Goal: Transaction & Acquisition: Purchase product/service

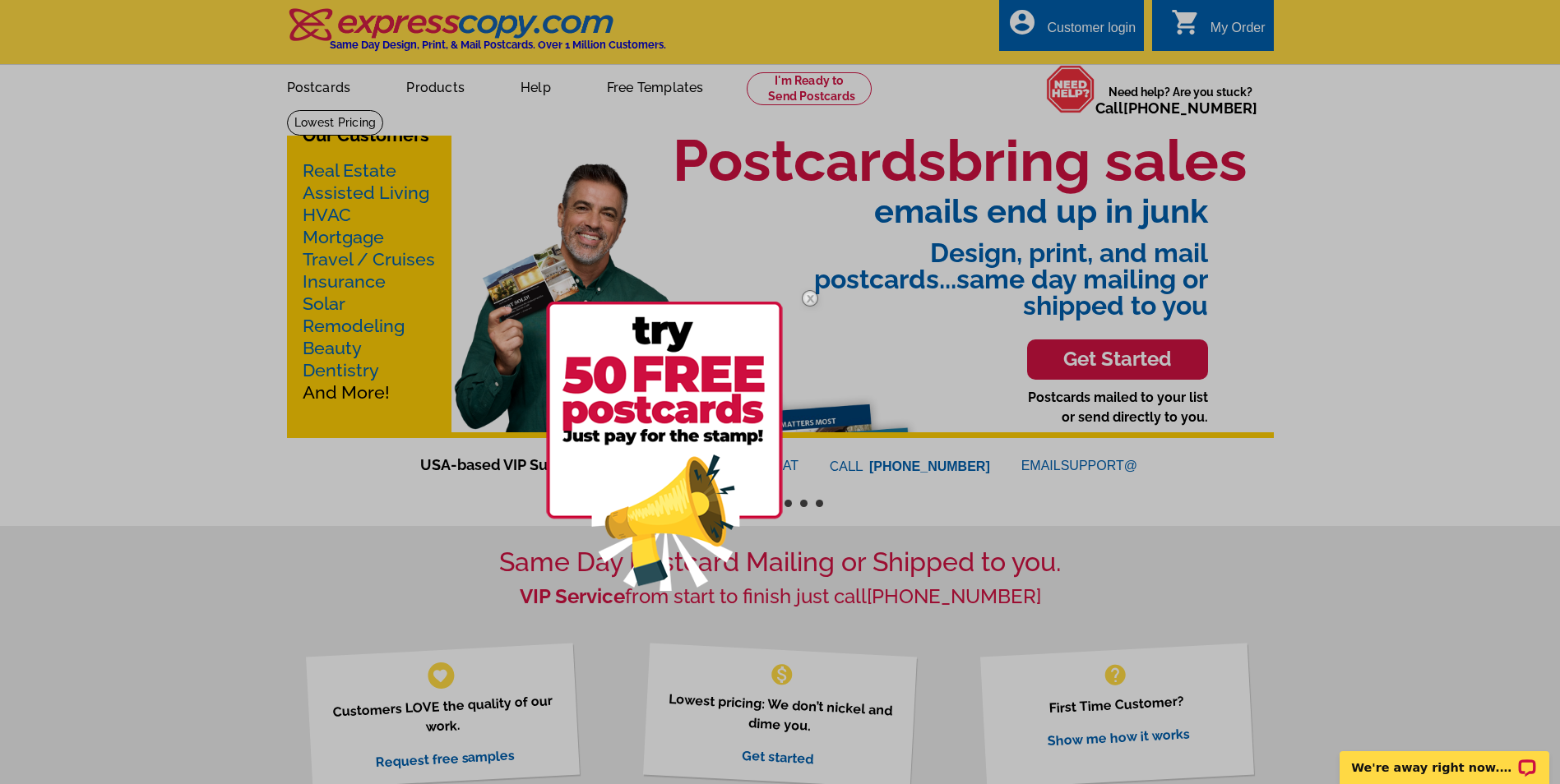
click at [810, 295] on img at bounding box center [810, 298] width 48 height 48
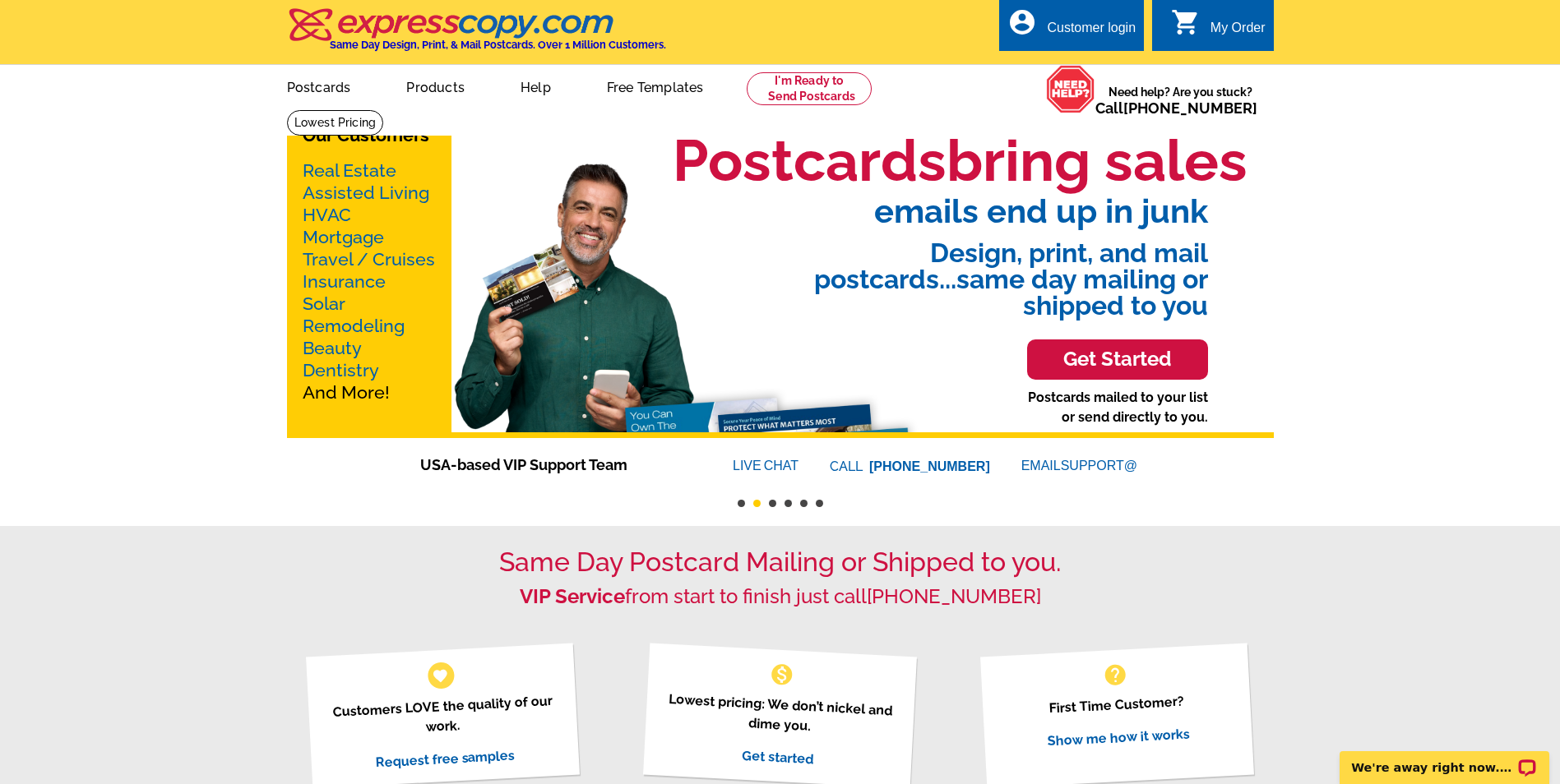
click at [347, 169] on link "Real Estate" at bounding box center [349, 171] width 94 height 21
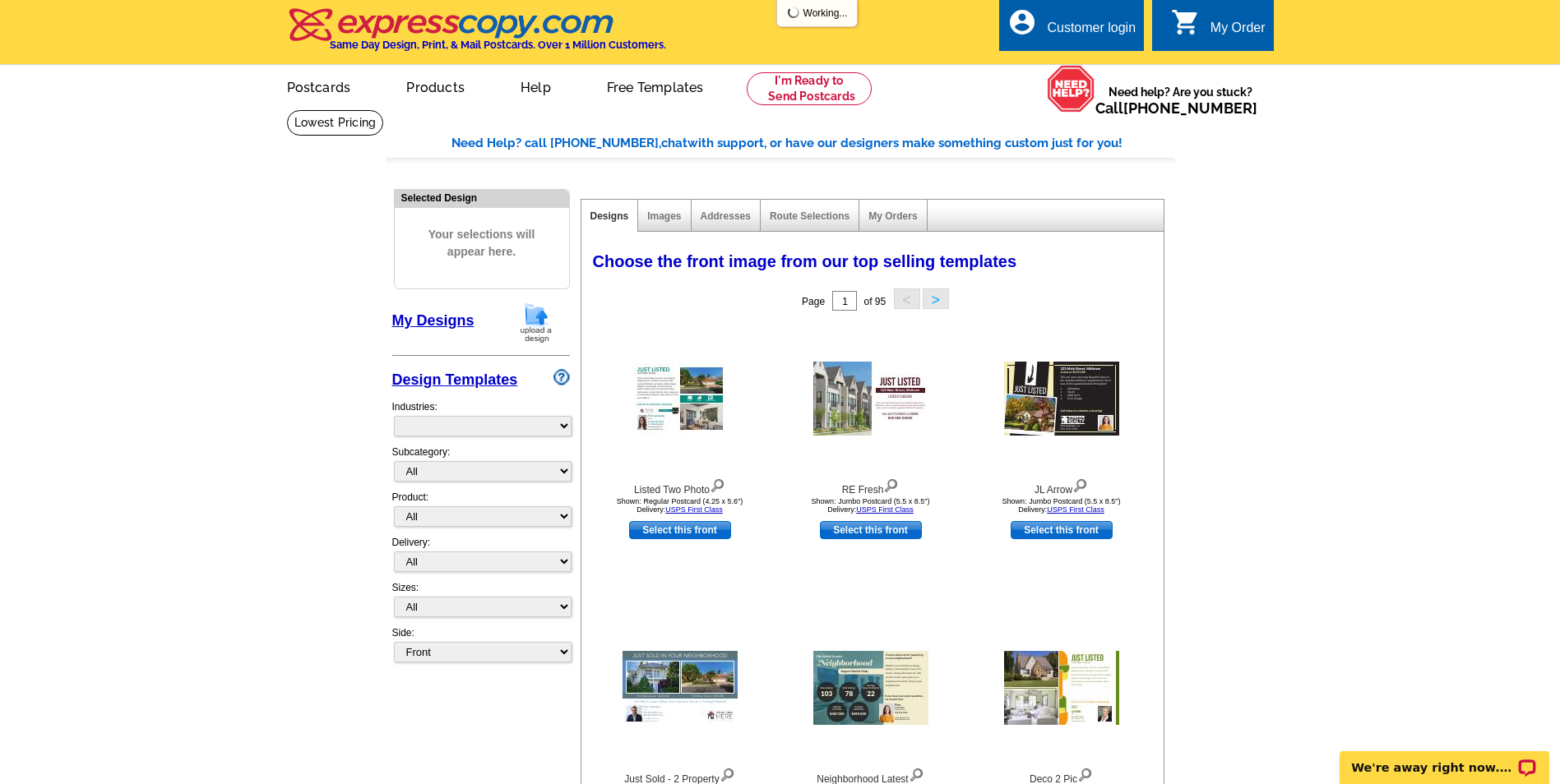
select select "785"
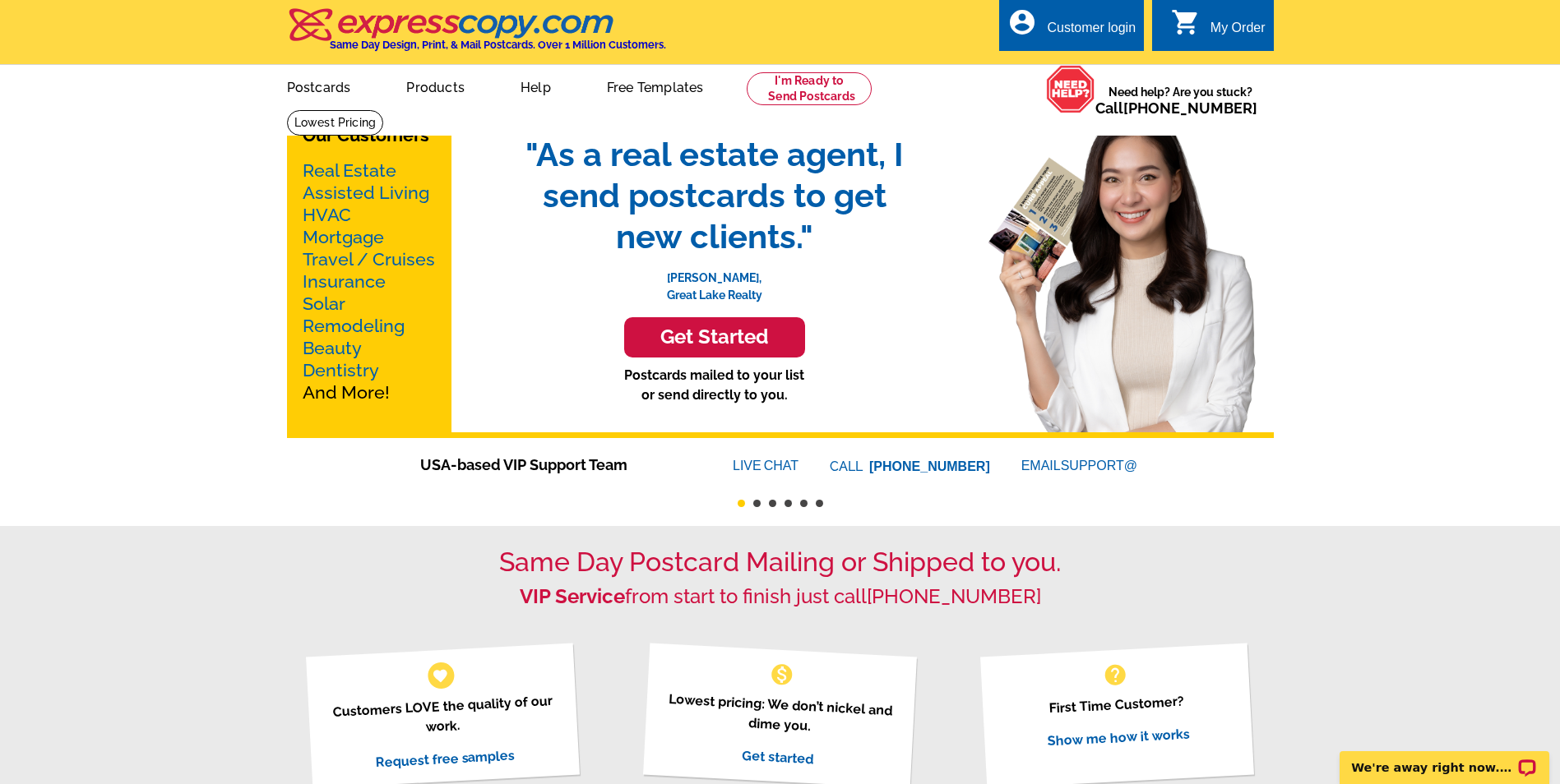
click at [349, 238] on link "Mortgage" at bounding box center [343, 238] width 82 height 21
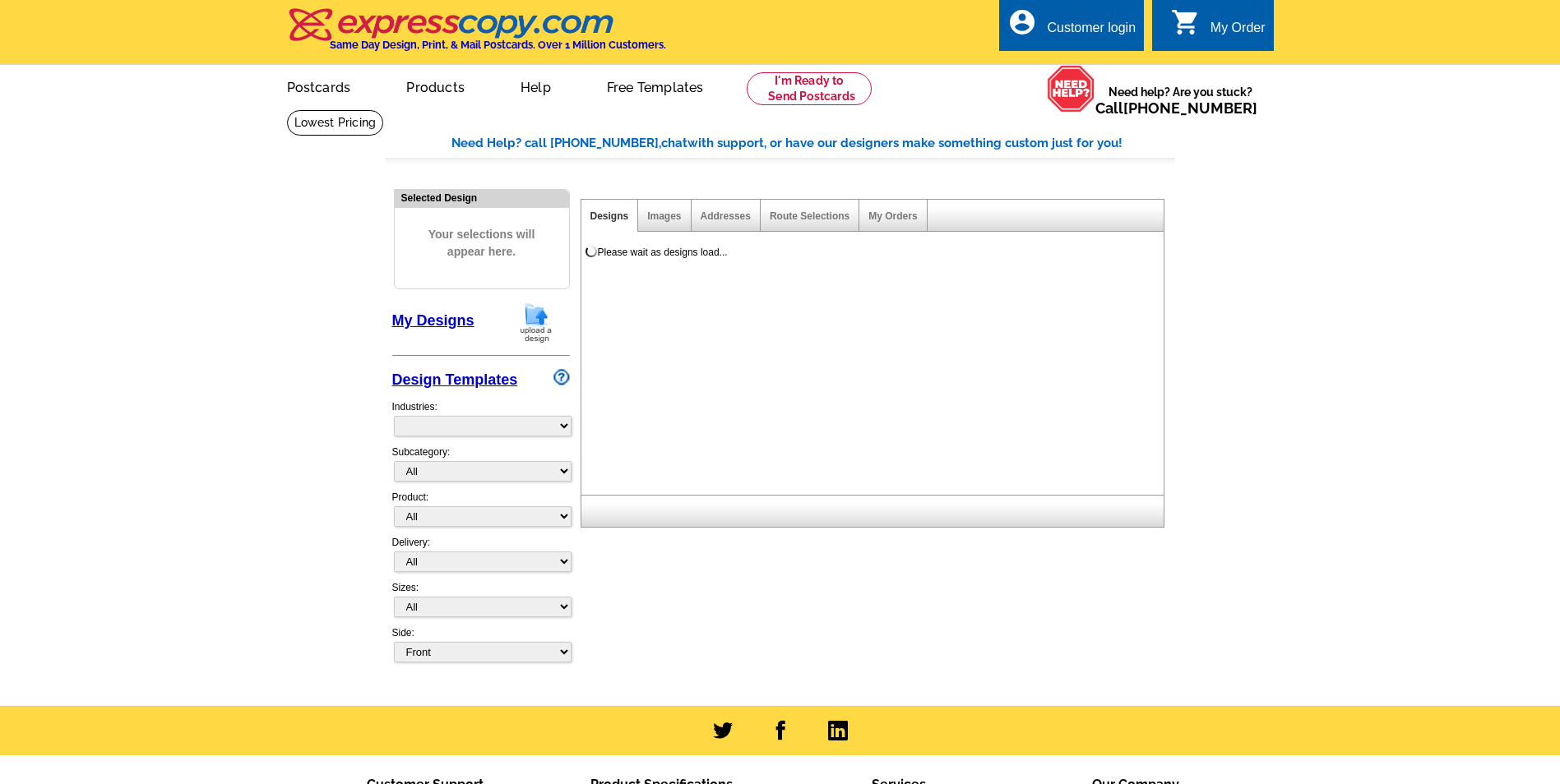
select select "774"
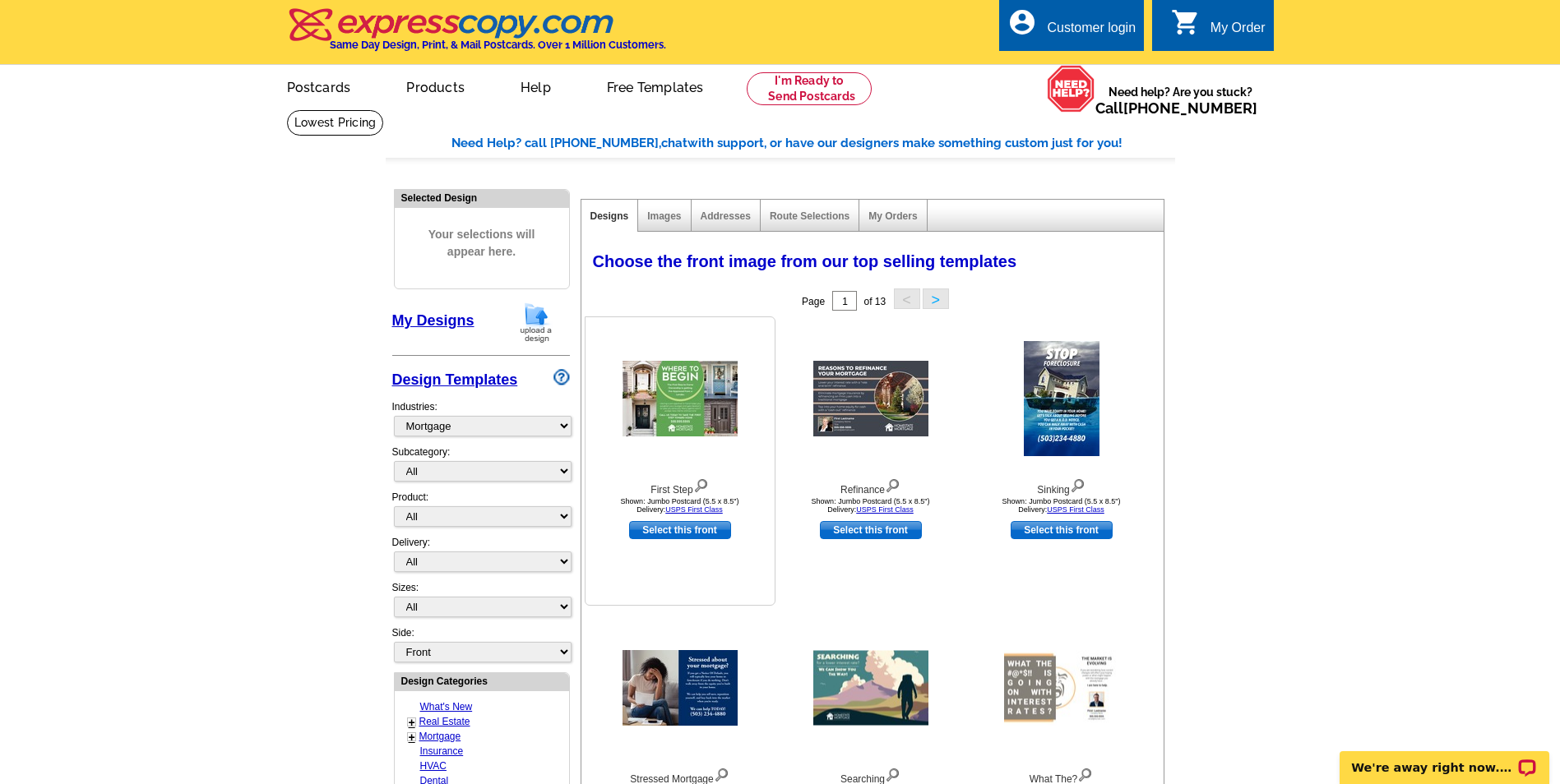
click at [698, 378] on img at bounding box center [680, 398] width 116 height 76
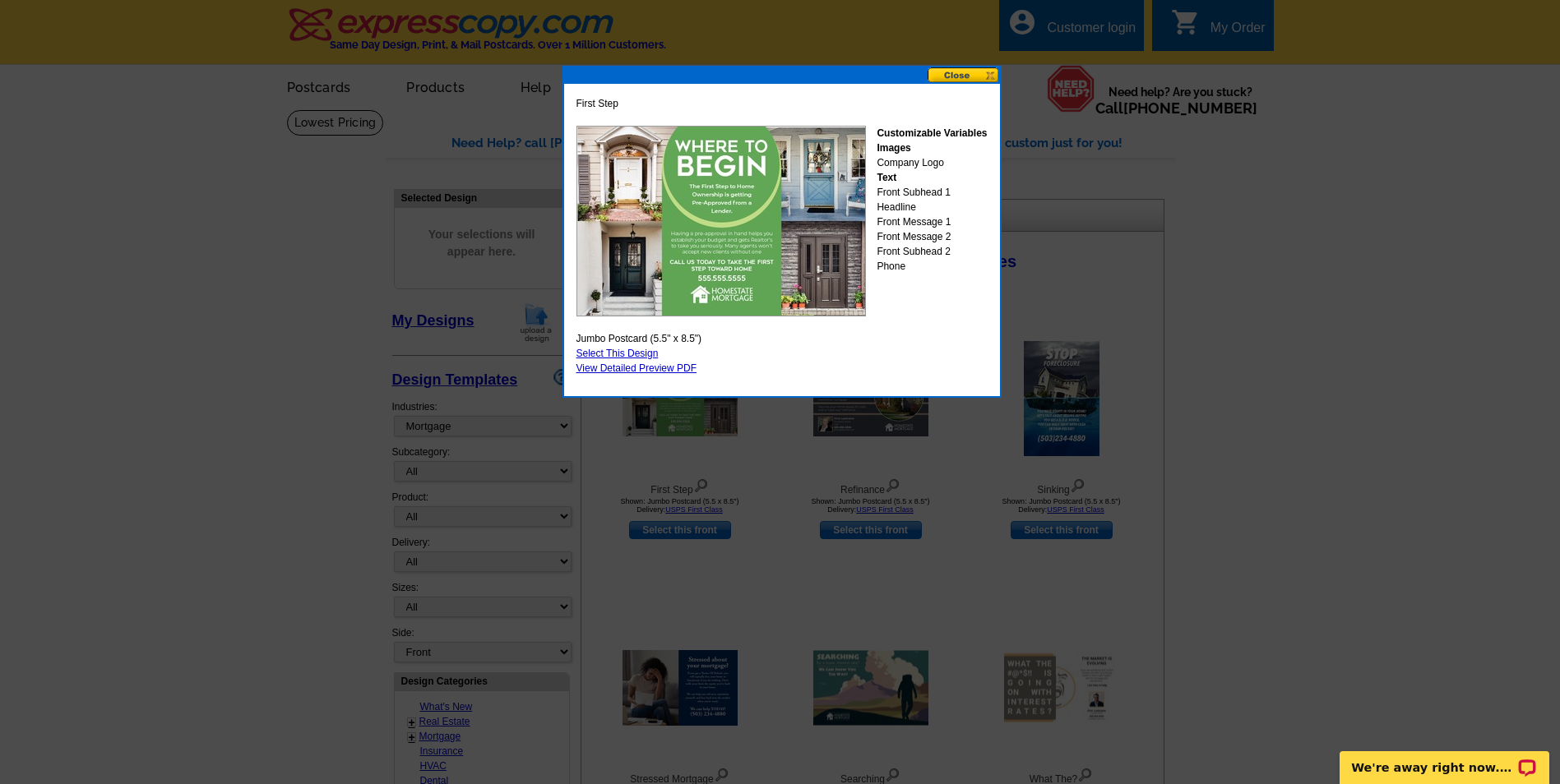
click at [632, 354] on link "Select This Design" at bounding box center [618, 353] width 83 height 11
select select "2"
select select "back"
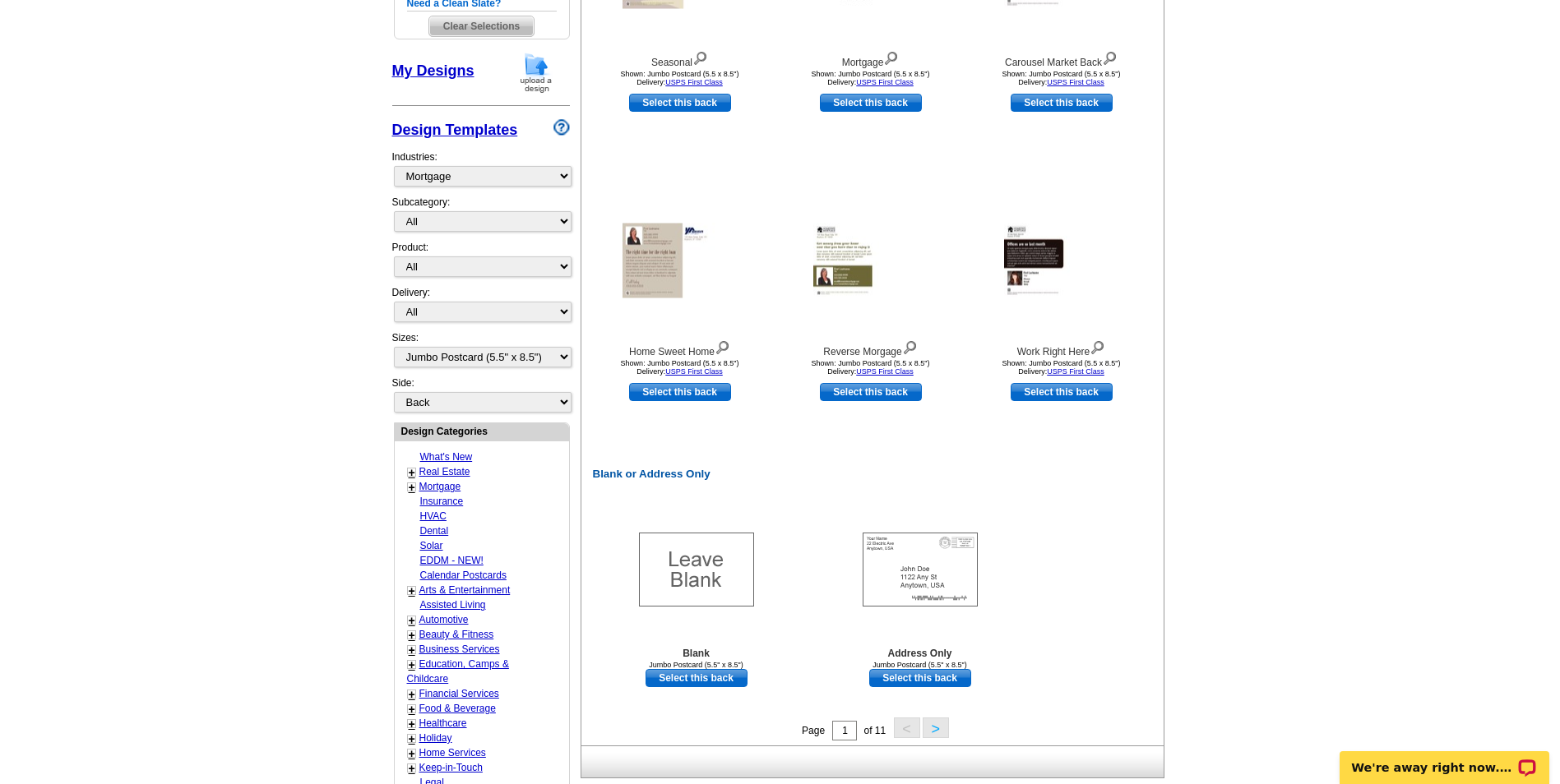
scroll to position [493, 0]
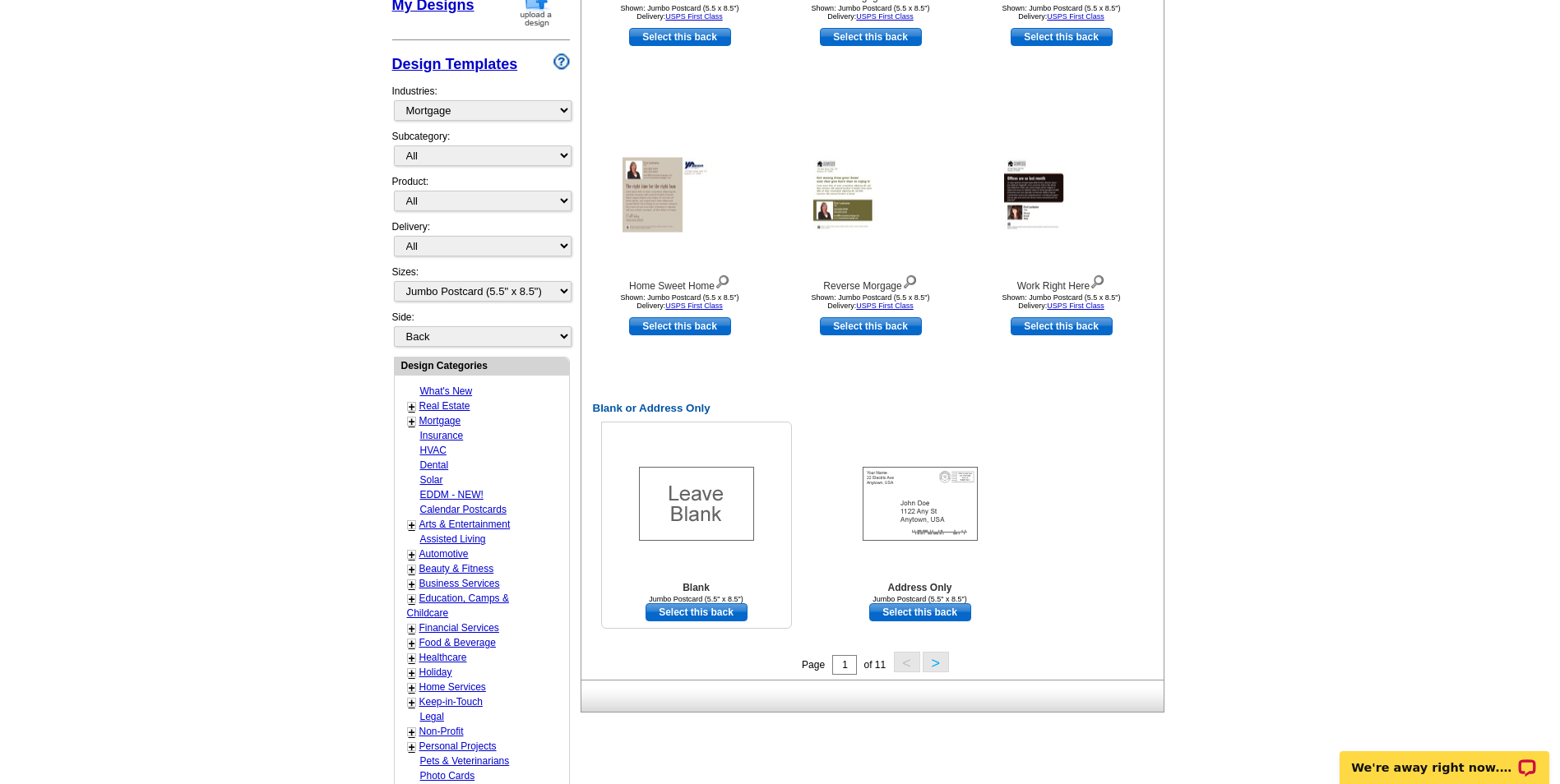
click at [692, 513] on img at bounding box center [696, 503] width 116 height 74
click at [712, 619] on link "Select this back" at bounding box center [696, 612] width 102 height 18
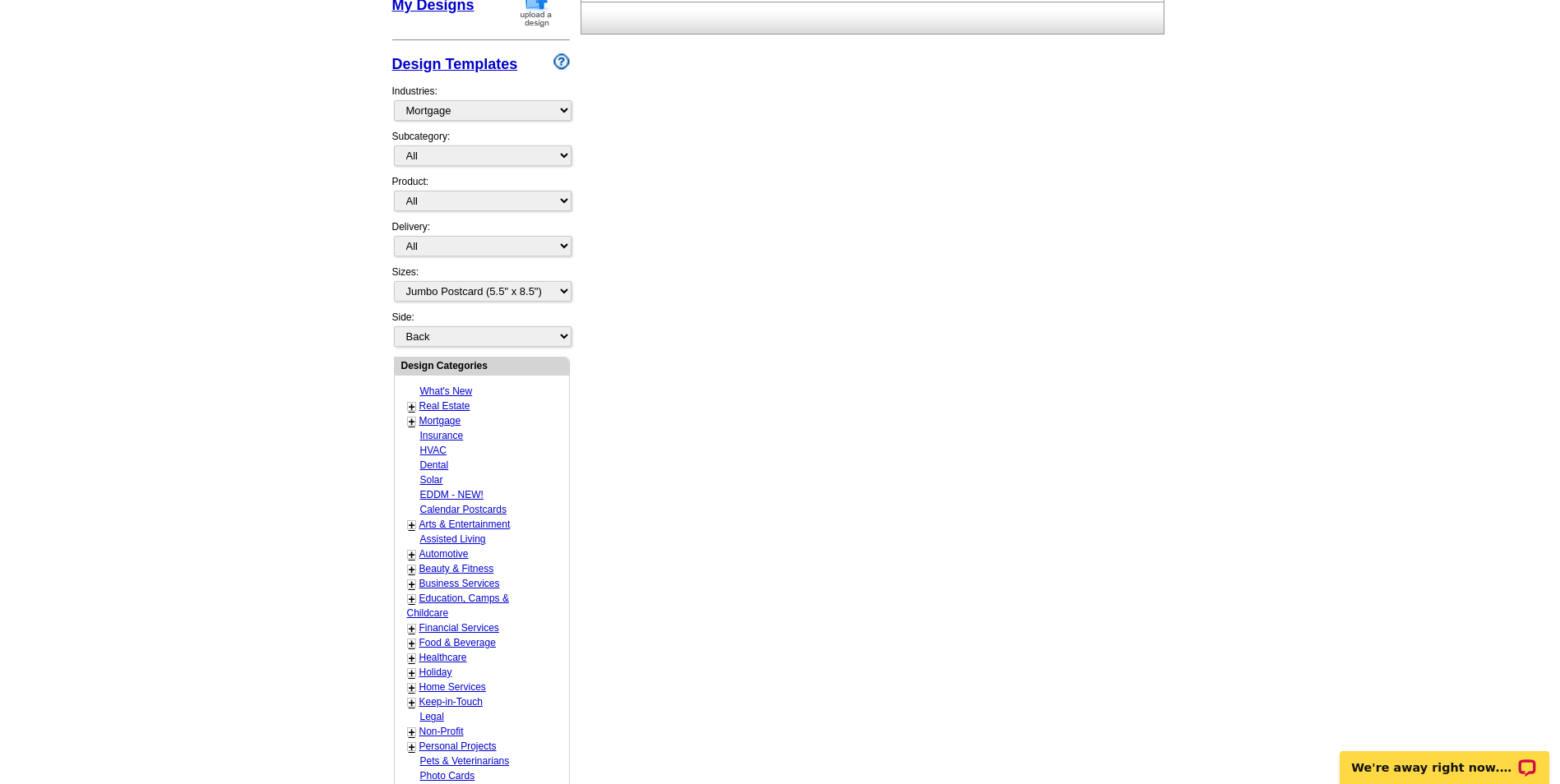
scroll to position [0, 0]
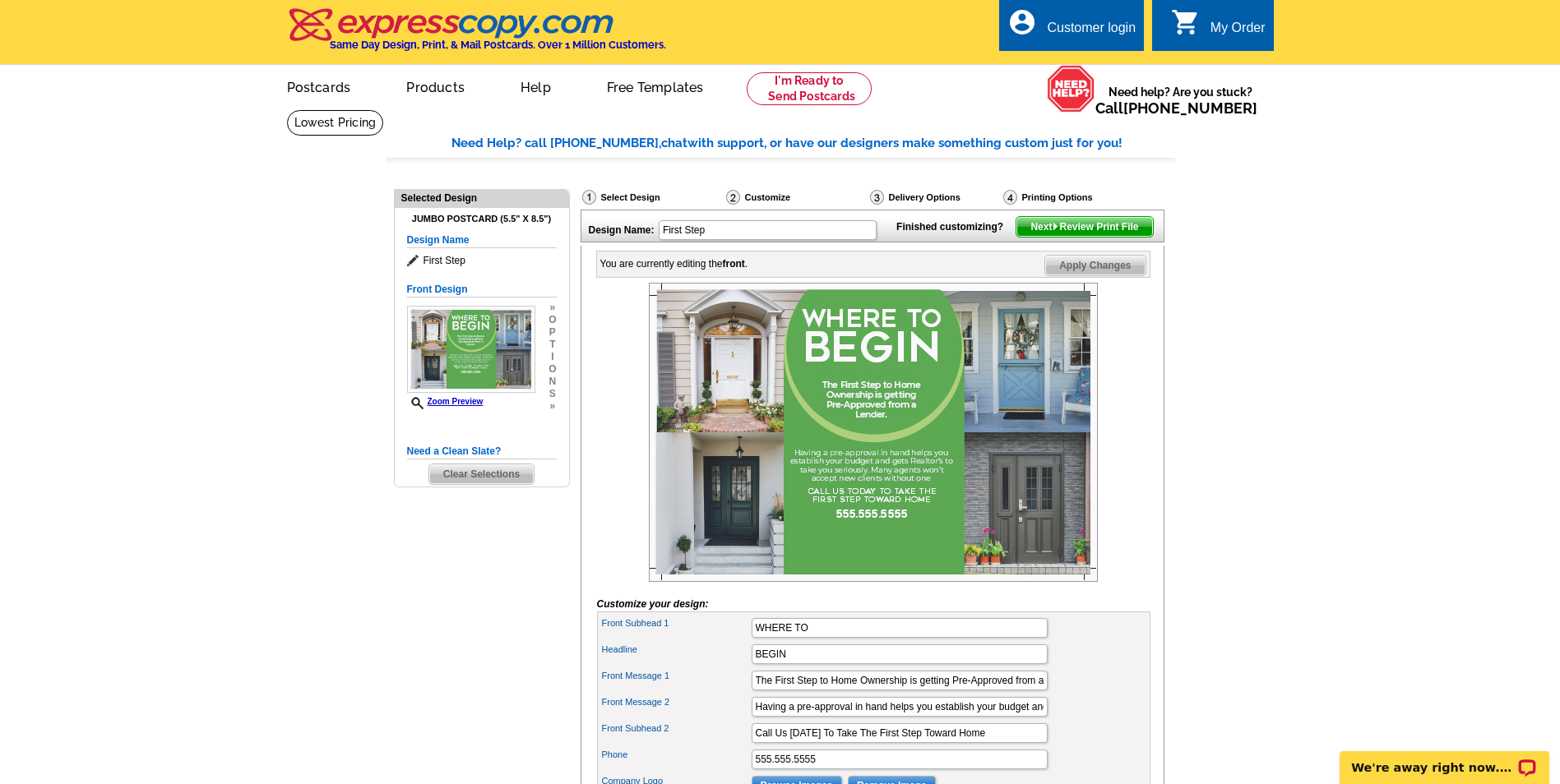
click at [1270, 490] on main "Need Help? call [PHONE_NUMBER], chat with support, or have our designers make s…" at bounding box center [780, 527] width 1560 height 836
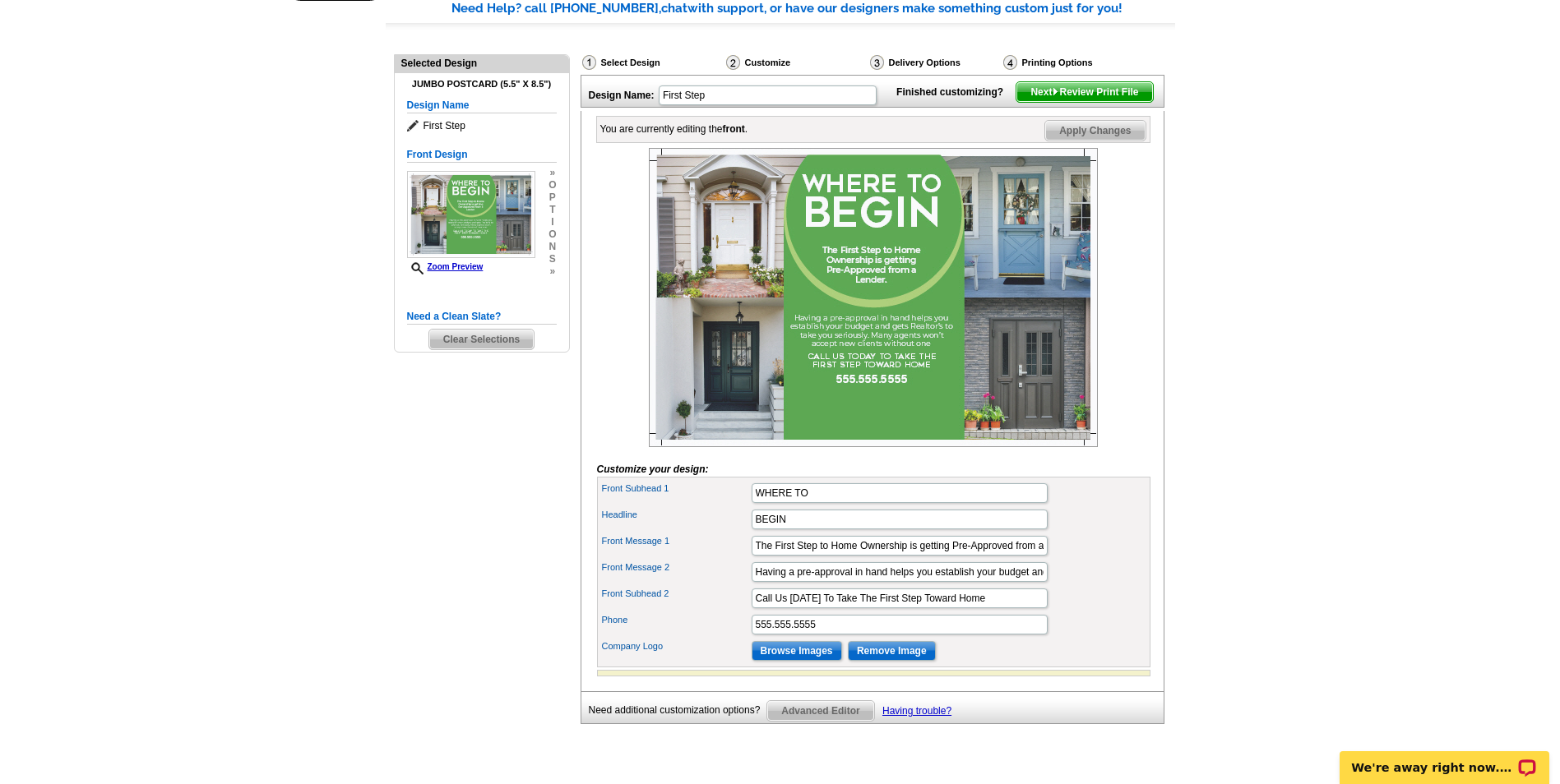
scroll to position [164, 0]
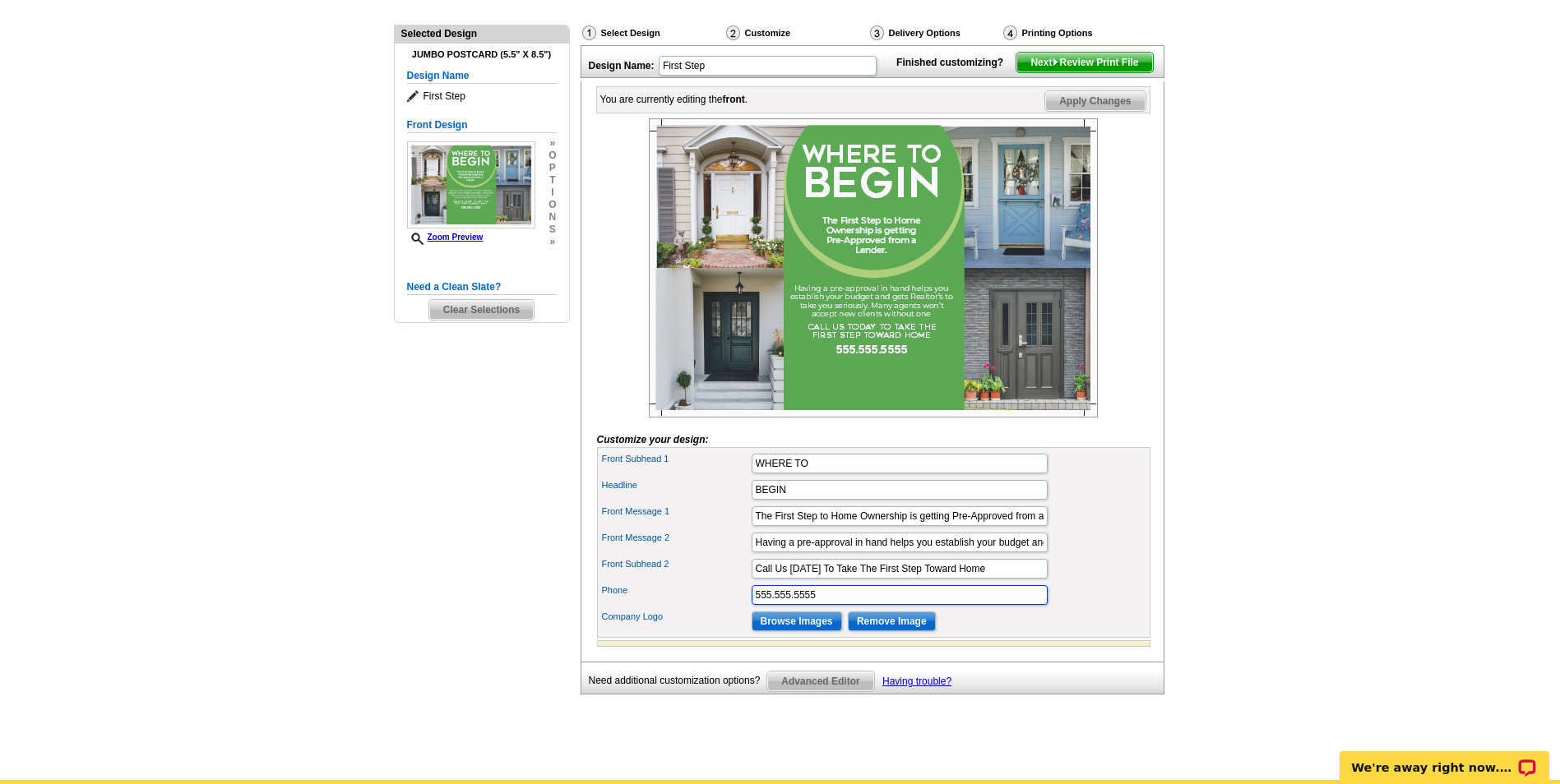
drag, startPoint x: 833, startPoint y: 628, endPoint x: 727, endPoint y: 619, distance: 106.4
click at [727, 608] on div "Phone 555.555.5555" at bounding box center [873, 595] width 547 height 26
type input "[PHONE_NUMBER]"
click at [1122, 582] on div "Front Subhead 2 Call Us [DATE] To Take The First Step Toward Home" at bounding box center [873, 569] width 547 height 26
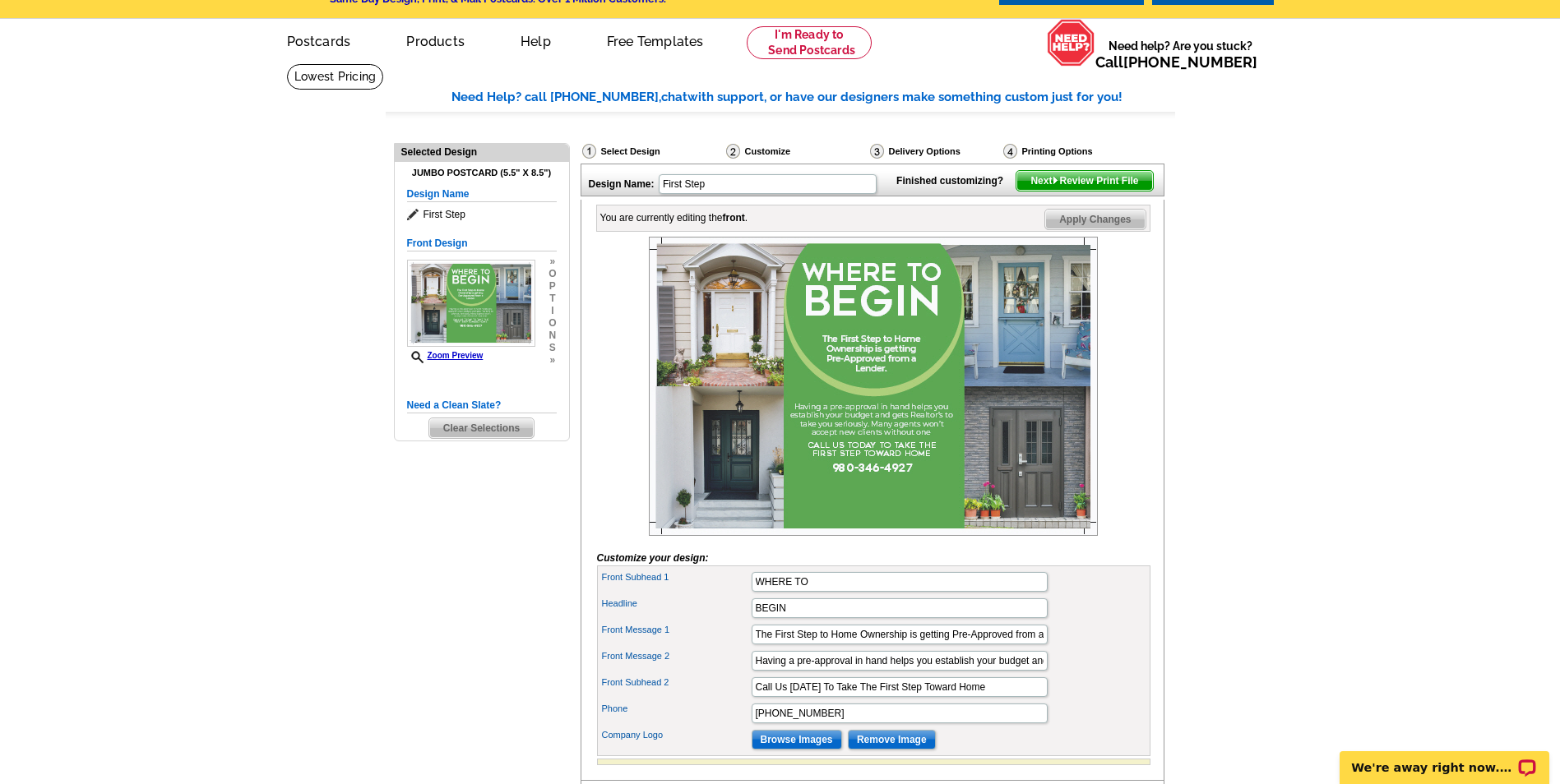
scroll to position [0, 0]
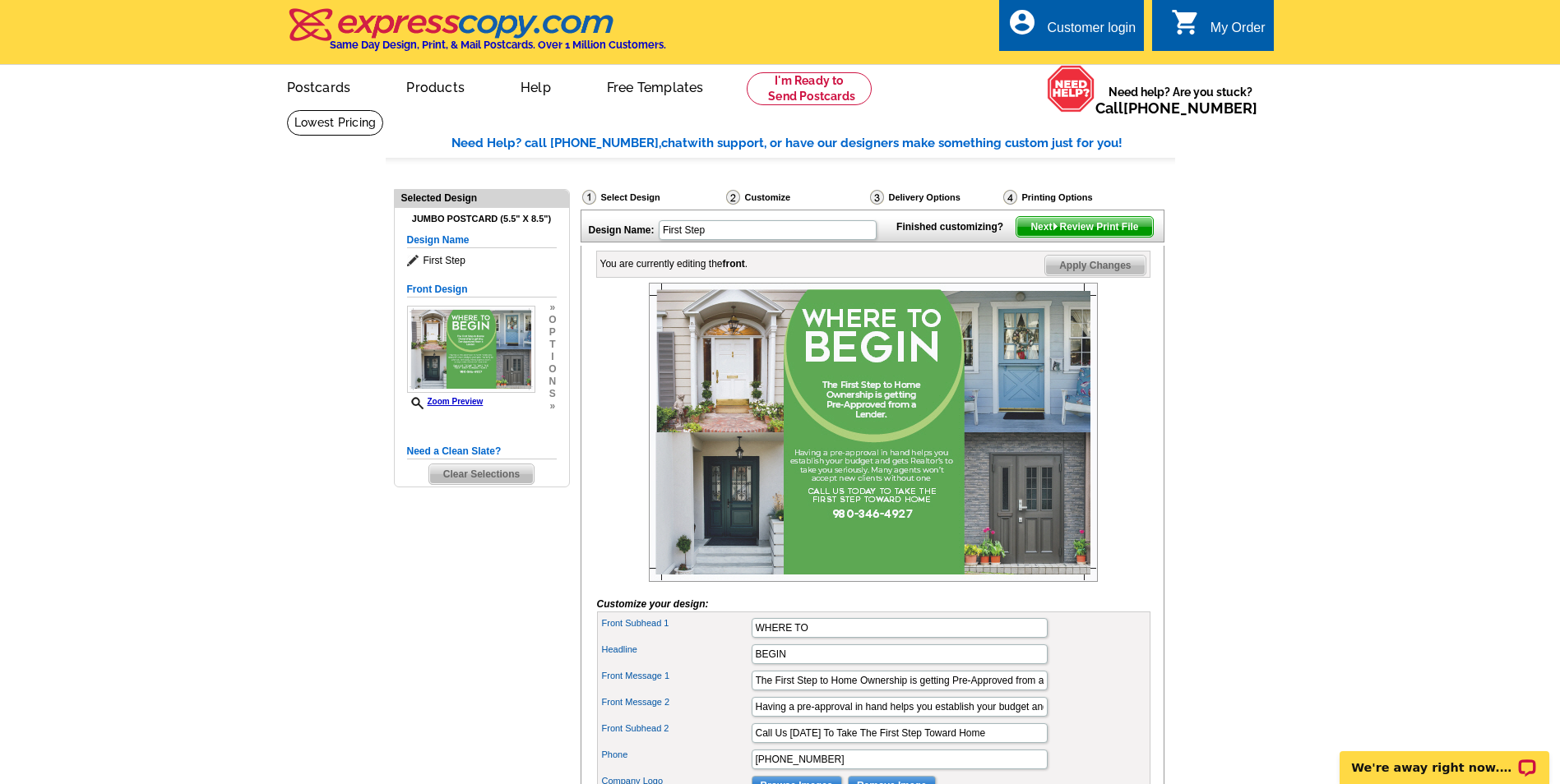
click at [1112, 237] on span "Next Review Print File" at bounding box center [1084, 226] width 135 height 20
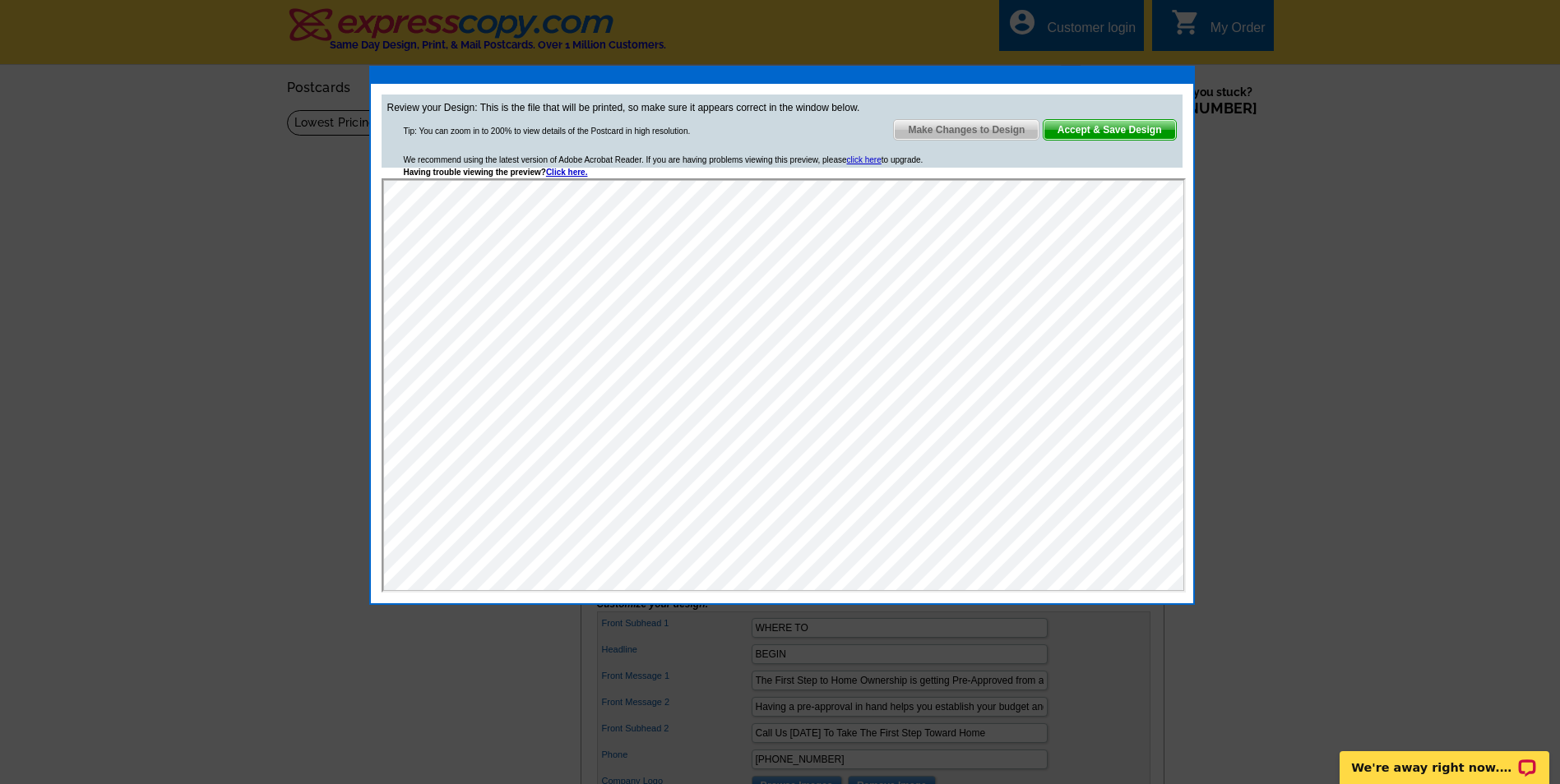
click at [1000, 136] on span "Make Changes to Design" at bounding box center [966, 130] width 145 height 20
